Goal: Task Accomplishment & Management: Manage account settings

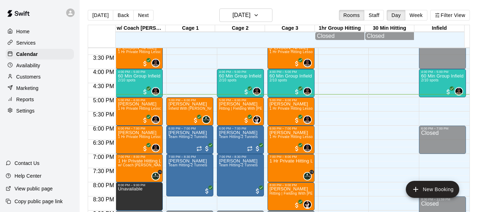
scroll to position [431, 0]
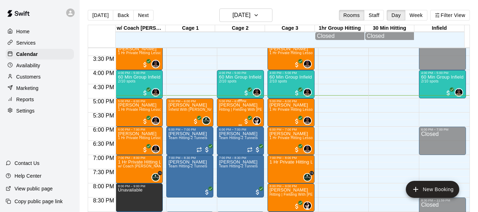
click at [234, 116] on div "[PERSON_NAME] Hitting | Fielding With [PERSON_NAME] UNC Softball Outfielder" at bounding box center [240, 209] width 43 height 212
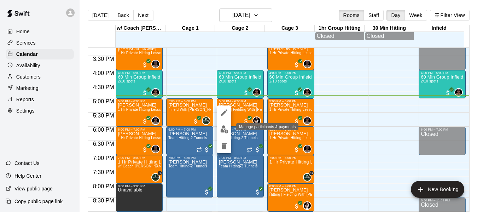
click at [228, 125] on img "edit" at bounding box center [224, 129] width 8 height 8
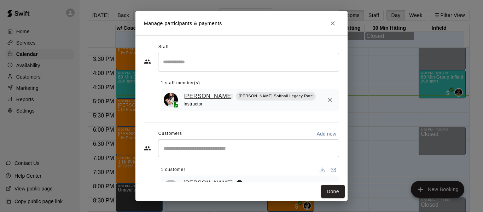
click at [200, 92] on link "[PERSON_NAME]" at bounding box center [207, 96] width 49 height 9
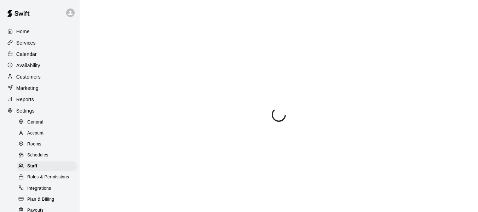
select select "**"
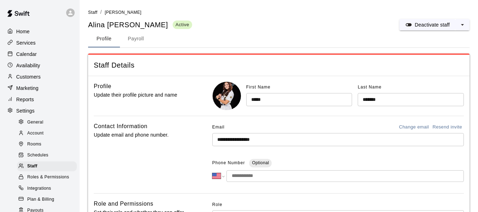
scroll to position [120, 0]
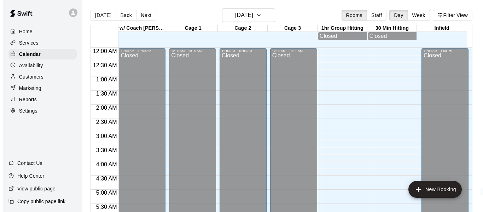
scroll to position [478, 0]
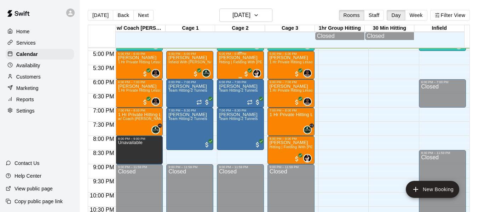
click at [230, 64] on span "Hitting | Fielding With [PERSON_NAME] UNC Softball Outfielder" at bounding box center [273, 62] width 108 height 4
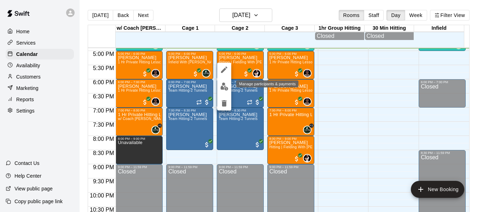
click at [223, 81] on button "edit" at bounding box center [224, 87] width 14 height 14
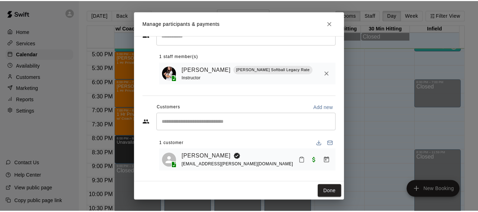
scroll to position [29, 0]
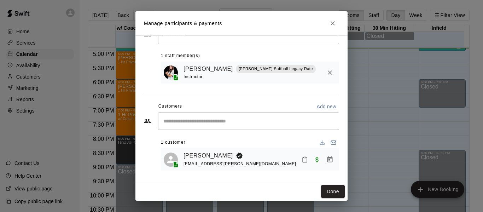
click at [208, 154] on link "[PERSON_NAME]" at bounding box center [207, 155] width 49 height 9
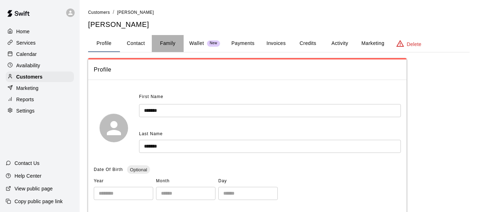
click at [168, 45] on button "Family" at bounding box center [168, 43] width 32 height 17
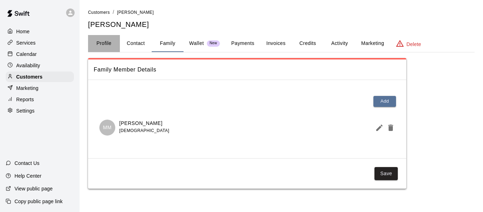
click at [100, 41] on button "Profile" at bounding box center [104, 43] width 32 height 17
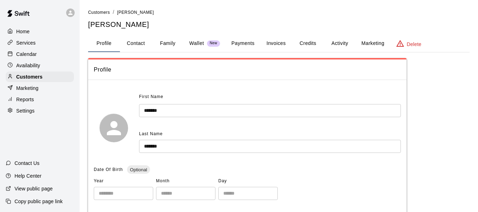
click at [132, 47] on button "Contact" at bounding box center [136, 43] width 32 height 17
select select "**"
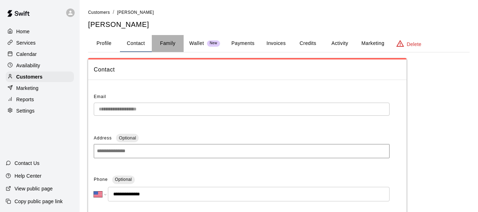
click at [169, 48] on button "Family" at bounding box center [168, 43] width 32 height 17
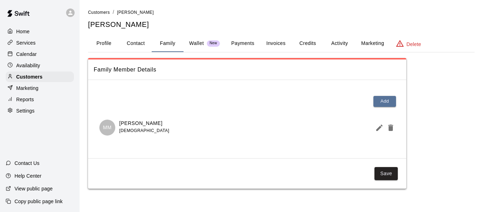
click at [107, 41] on button "Profile" at bounding box center [104, 43] width 32 height 17
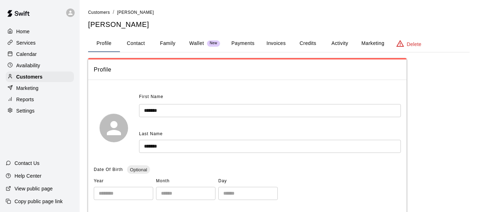
click at [131, 46] on button "Contact" at bounding box center [136, 43] width 32 height 17
select select "**"
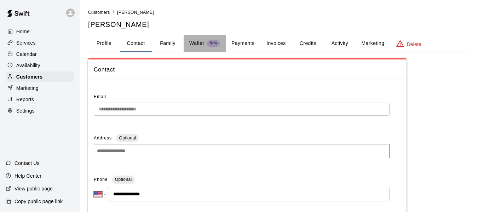
click at [210, 47] on div "Wallet New" at bounding box center [204, 43] width 31 height 7
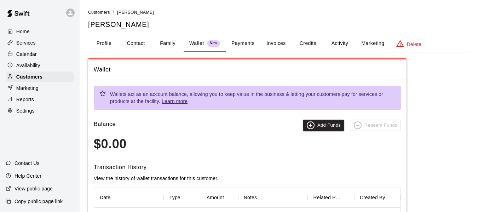
click at [254, 39] on button "Payments" at bounding box center [243, 43] width 34 height 17
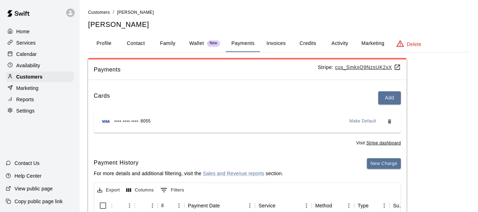
click at [338, 41] on button "Activity" at bounding box center [339, 43] width 32 height 17
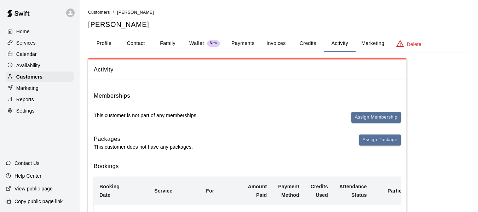
click at [377, 36] on button "Marketing" at bounding box center [372, 43] width 34 height 17
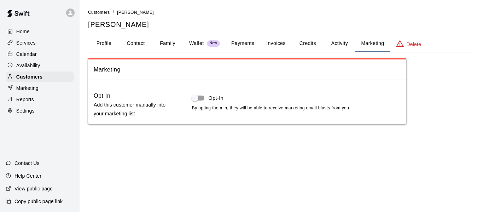
click at [103, 45] on button "Profile" at bounding box center [104, 43] width 32 height 17
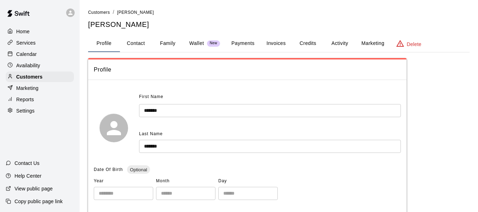
click at [34, 32] on div "Home" at bounding box center [40, 31] width 68 height 11
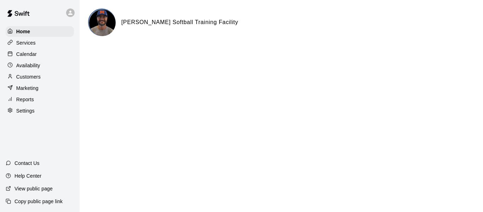
click at [29, 59] on div "Calendar" at bounding box center [40, 54] width 68 height 11
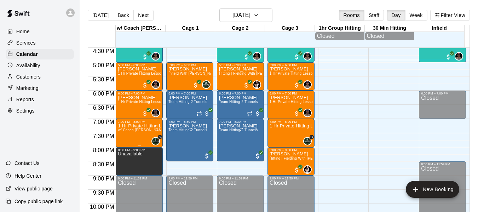
scroll to position [455, 0]
